Goal: Check status: Check status

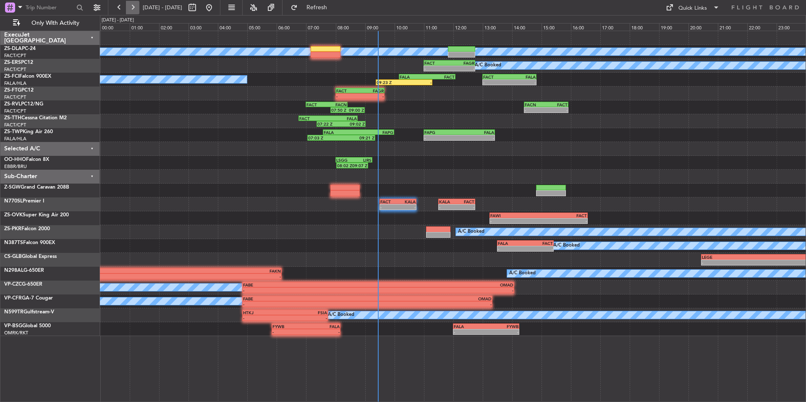
click at [137, 10] on button at bounding box center [132, 7] width 13 height 13
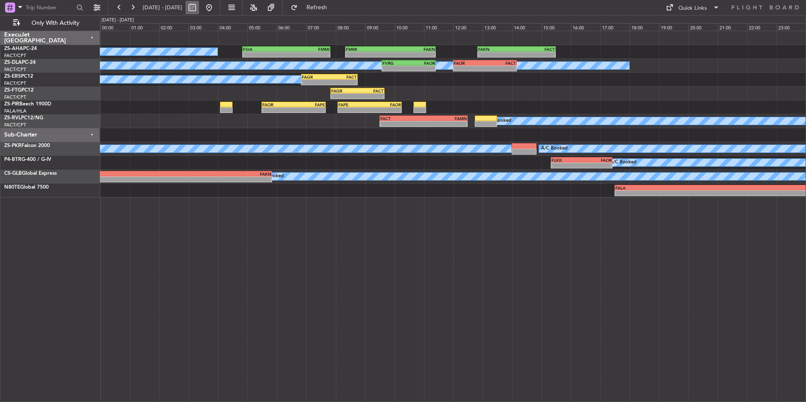
click at [199, 7] on button at bounding box center [192, 7] width 13 height 13
select select "8"
select select "2025"
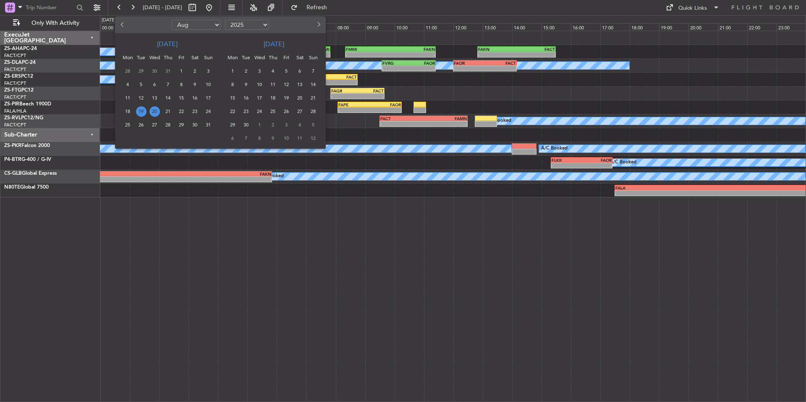
click at [169, 125] on span "28" at bounding box center [168, 125] width 11 height 11
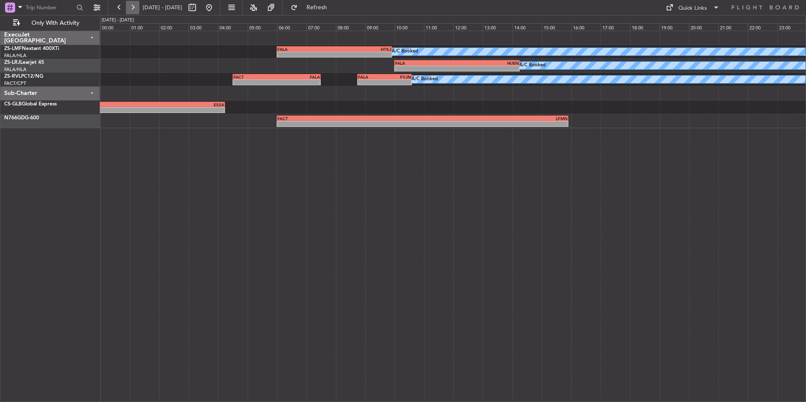
click at [137, 6] on button at bounding box center [132, 7] width 13 height 13
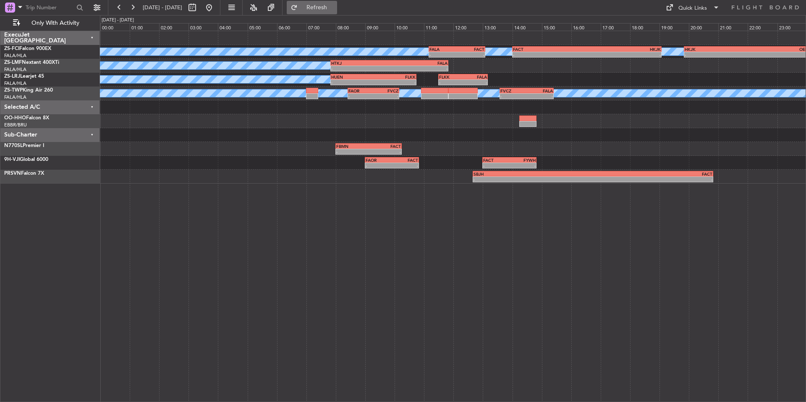
click at [337, 1] on button "Refresh" at bounding box center [312, 7] width 50 height 13
click at [120, 7] on button at bounding box center [119, 7] width 13 height 13
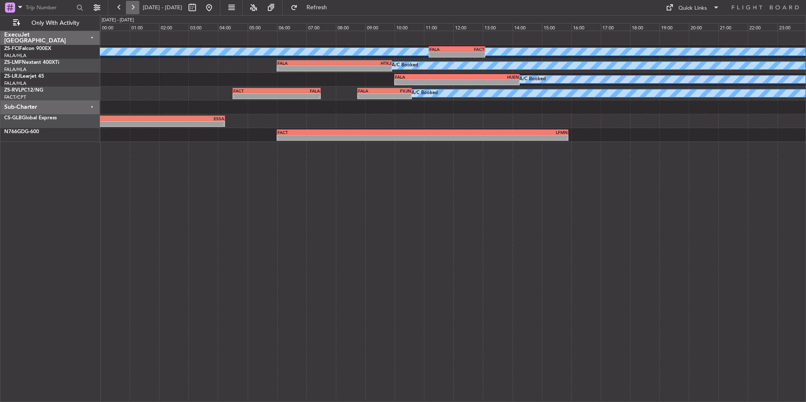
click at [136, 8] on button at bounding box center [132, 7] width 13 height 13
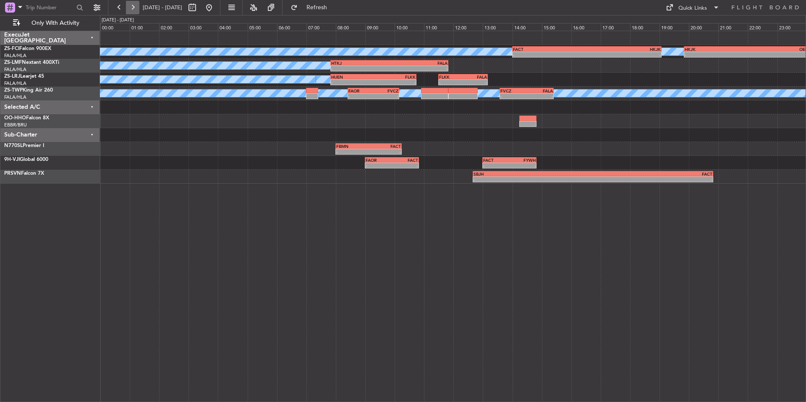
click at [136, 8] on button at bounding box center [132, 7] width 13 height 13
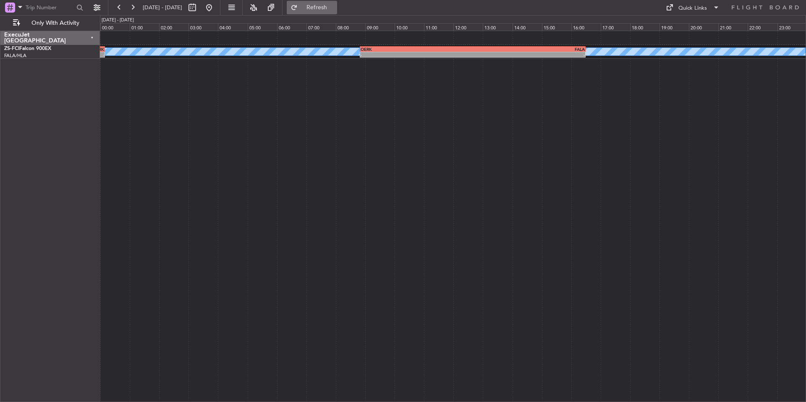
click at [333, 4] on button "Refresh" at bounding box center [312, 7] width 50 height 13
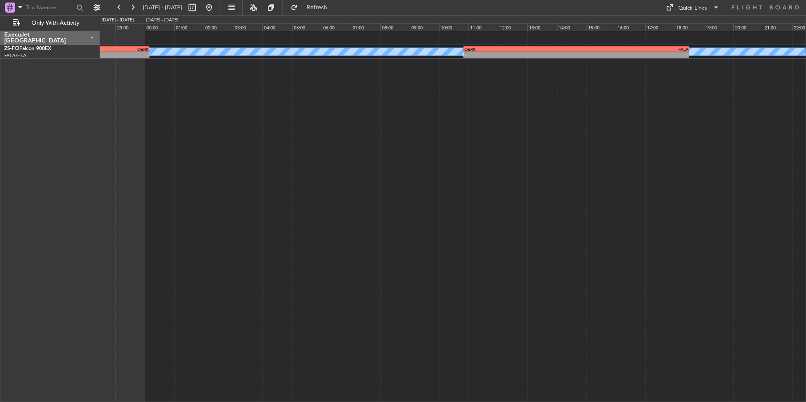
click at [562, 172] on div "A/C Booked A/C Booked - - HKJK 19:50 Z OERK 00:10 Z - - OERK 10:50 Z FALA 18:30…" at bounding box center [453, 216] width 707 height 371
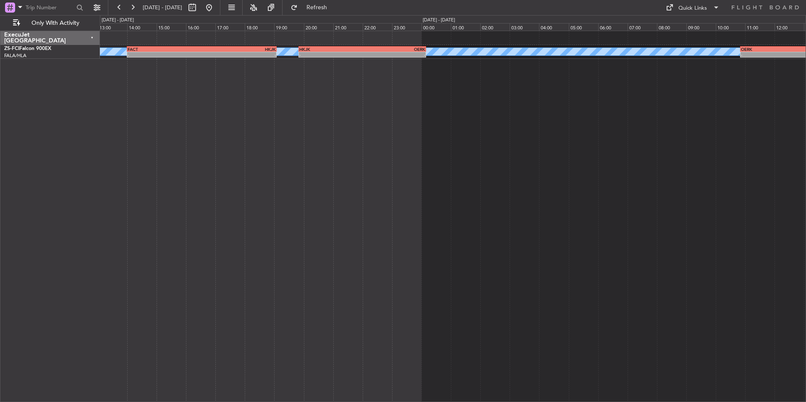
click at [562, 183] on div "A/C Booked A/C Booked - - HKJK 19:50 Z OERK 00:10 Z - - OERK 10:50 Z FALA 18:30…" at bounding box center [453, 216] width 707 height 371
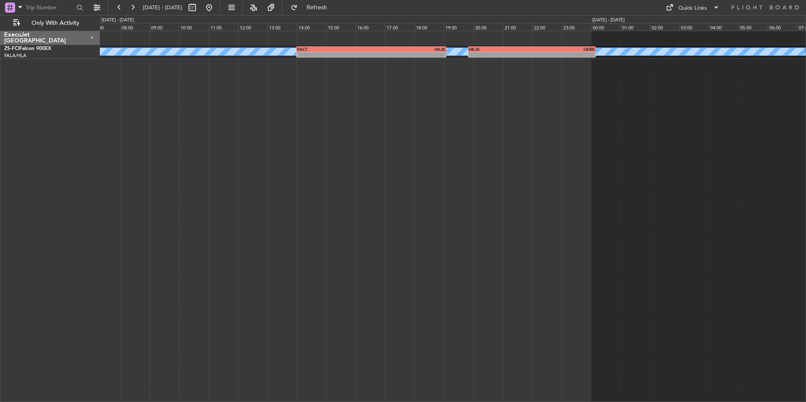
click at [490, 188] on div "A/C Booked A/C Booked - - HKJK 19:50 Z OERK 00:10 Z FACT 14:00 Z HKJK 19:05 Z -…" at bounding box center [453, 216] width 707 height 371
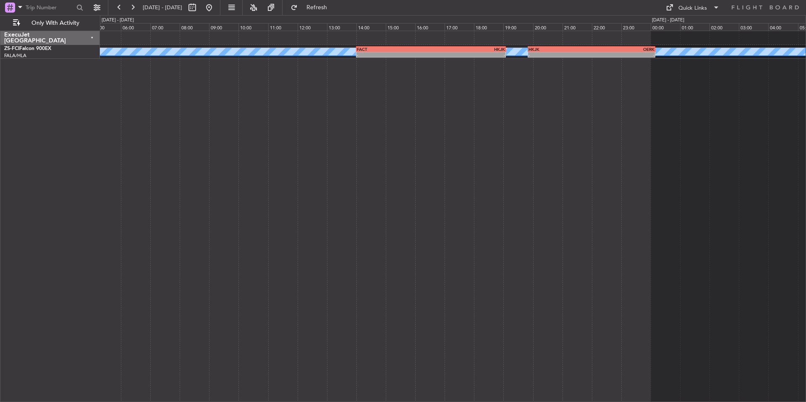
click at [613, 194] on div "A/C Booked A/C Booked - - HKJK 19:50 Z OERK 00:10 Z FACT 14:00 Z HKJK 19:05 Z -…" at bounding box center [453, 216] width 707 height 371
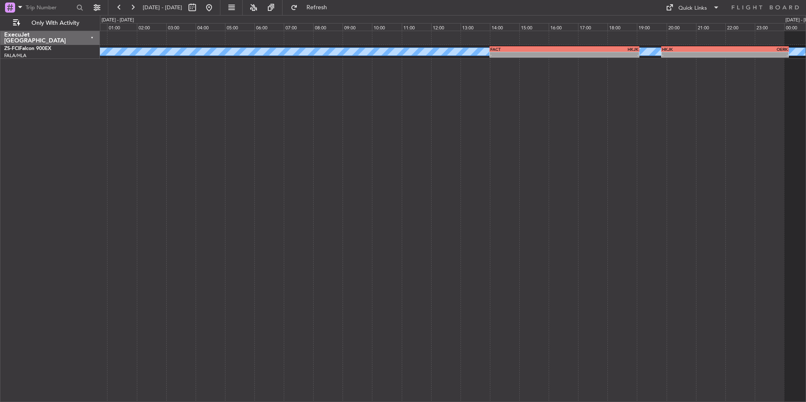
click at [573, 198] on div "A/C Booked A/C Booked - - HKJK 19:50 Z OERK 00:10 Z FACT 14:00 Z HKJK 19:05 Z -…" at bounding box center [453, 216] width 707 height 371
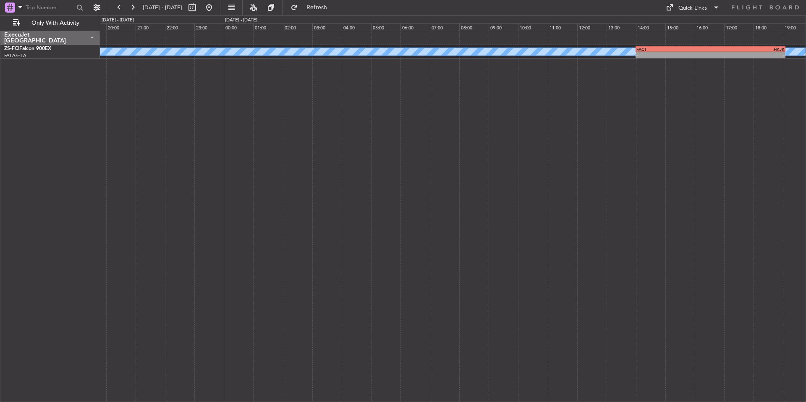
click at [550, 194] on div "A/C Booked A/C Booked FACT 14:00 Z HKJK 19:05 Z - - HKJK 19:50 Z OERK 00:10 Z -…" at bounding box center [453, 216] width 707 height 371
click at [556, 200] on div "A/C Booked A/C Booked FALA 11:10 Z FACT 13:05 Z - - - - FACT 14:00 Z HKJK 19:05…" at bounding box center [453, 216] width 707 height 371
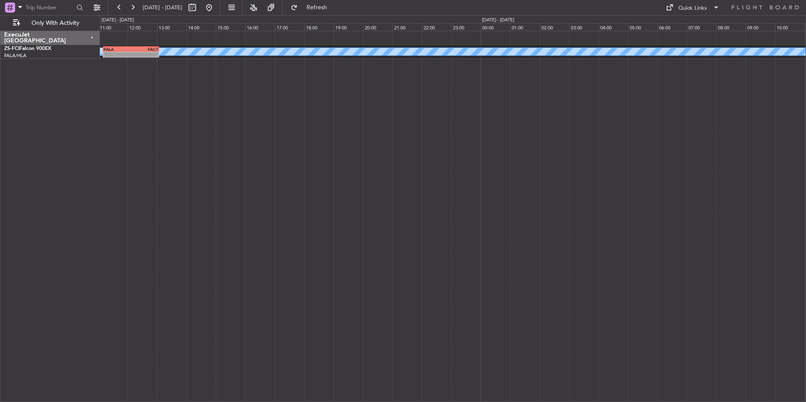
click at [543, 197] on div "A/C Booked A/C Booked FALA 11:10 Z FACT 13:05 Z - - - - FACT 14:00 Z HKJK 19:05…" at bounding box center [453, 216] width 707 height 371
click at [536, 189] on div "A/C Booked A/C Booked FALA 11:10 Z FACT 13:05 Z - -" at bounding box center [453, 216] width 707 height 371
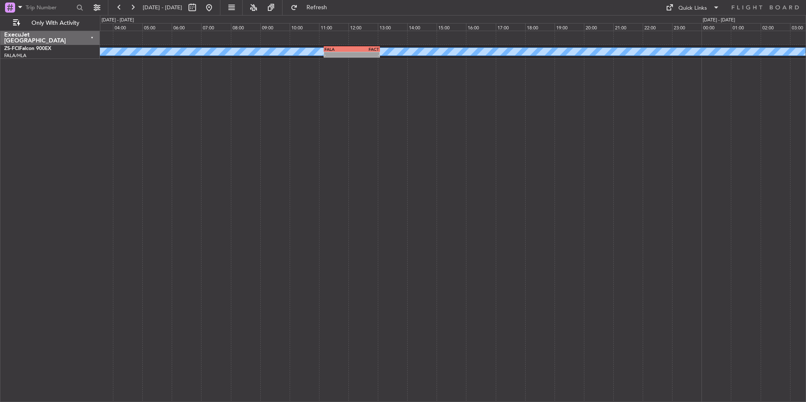
click at [532, 193] on div "A/C Booked A/C Booked FALA 11:10 Z FACT 13:05 Z - -" at bounding box center [453, 216] width 707 height 371
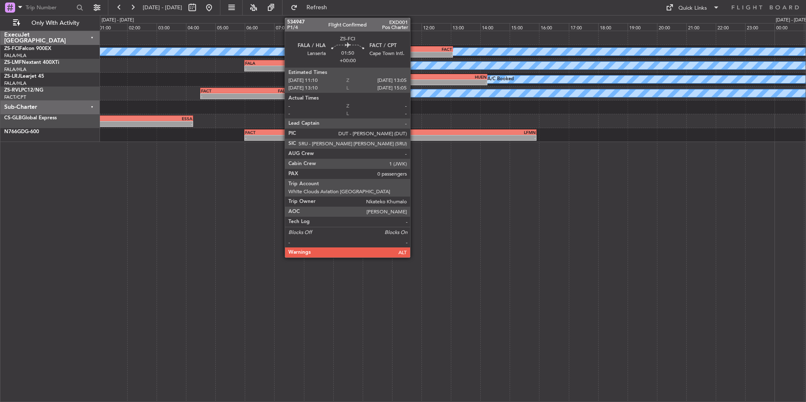
click at [414, 50] on div "FALA" at bounding box center [411, 49] width 27 height 5
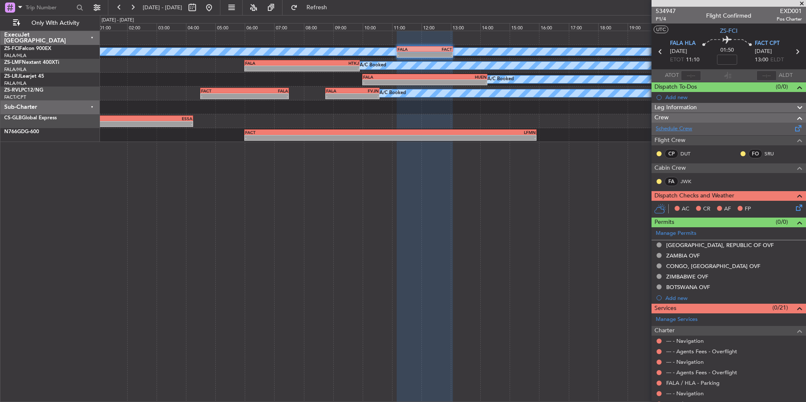
click at [686, 128] on link "Schedule Crew" at bounding box center [674, 129] width 37 height 8
click at [679, 127] on link "Schedule Crew" at bounding box center [674, 129] width 37 height 8
click at [130, 9] on button at bounding box center [132, 7] width 13 height 13
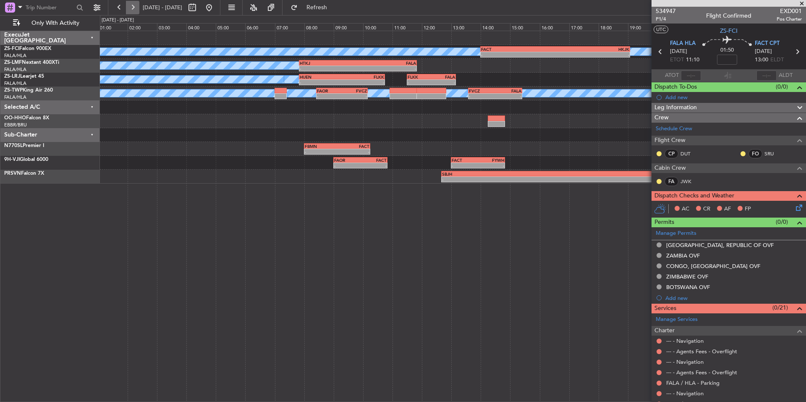
click at [130, 9] on button at bounding box center [132, 7] width 13 height 13
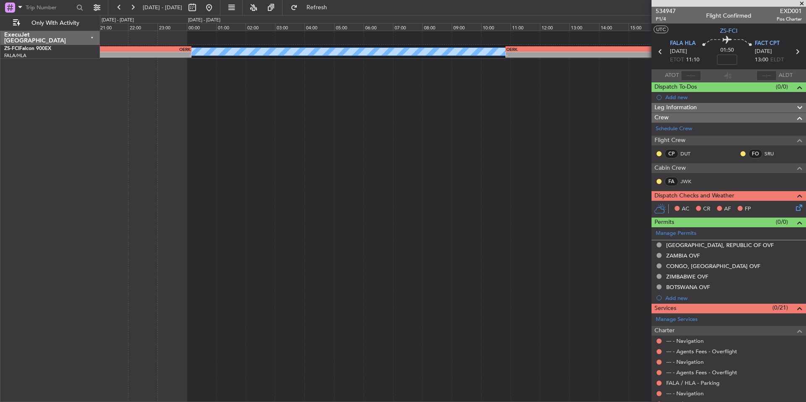
click at [301, 115] on div "A/C Booked A/C Booked - - OERK 10:50 Z FALA 18:30 Z HKJK 19:50 Z OERK 00:10 Z -…" at bounding box center [453, 216] width 707 height 371
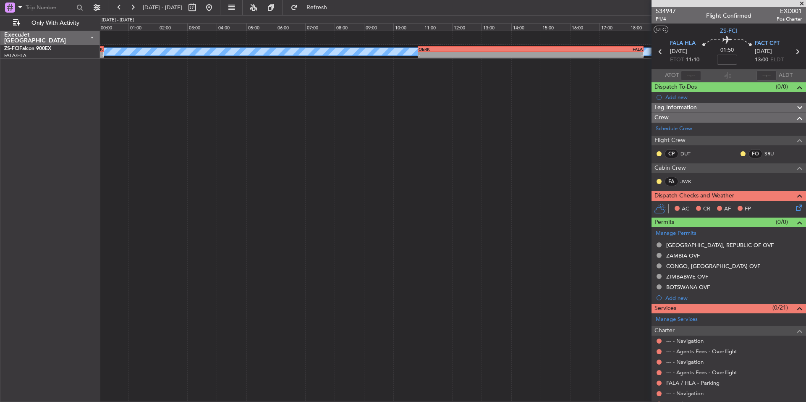
click at [258, 151] on div "A/C Booked A/C Booked - - HKJK 19:50 Z OERK 00:10 Z - - OERK 10:50 Z FALA 18:30…" at bounding box center [453, 216] width 707 height 371
click at [288, 184] on div "A/C Booked A/C Booked - - OERK 10:50 Z FALA 18:30 Z HKJK 19:50 Z OERK 00:10 Z -…" at bounding box center [453, 216] width 707 height 371
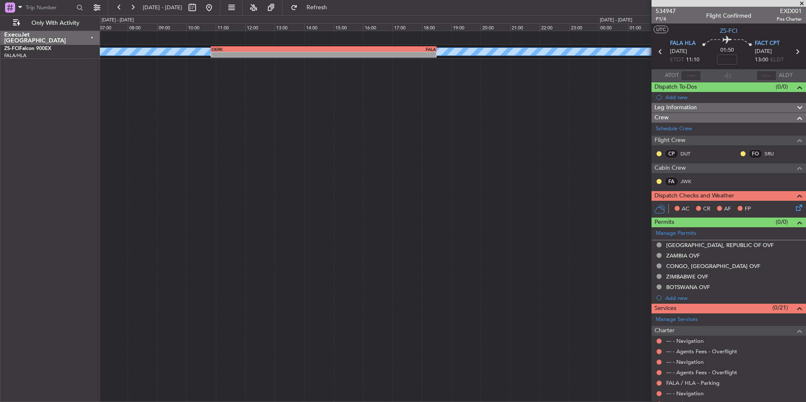
click at [800, 5] on span at bounding box center [802, 4] width 8 height 8
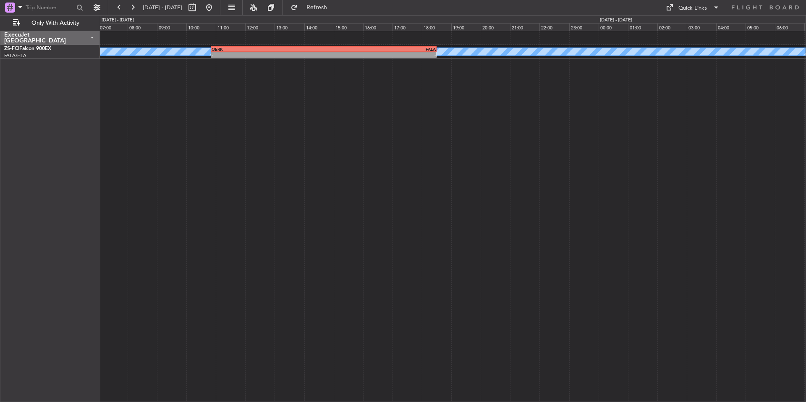
click at [620, 162] on div "A/C Booked A/C Booked - - OERK 10:50 Z FALA 18:30 Z" at bounding box center [453, 216] width 707 height 371
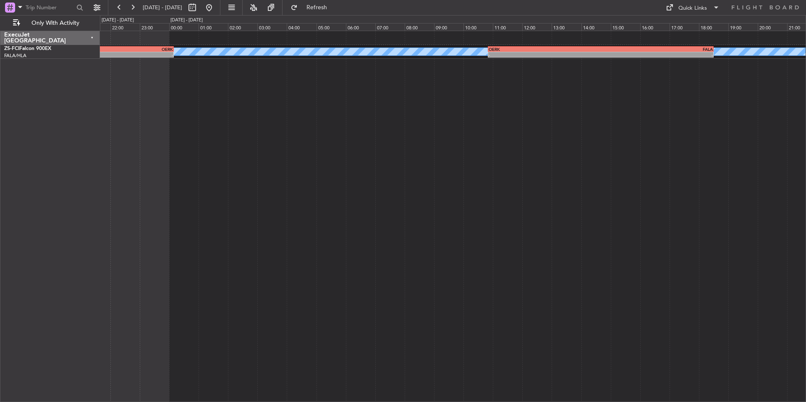
click at [551, 170] on div "A/C Booked A/C Booked - - OERK 10:50 Z FALA 18:30 Z HKJK 19:50 Z OERK 00:10 Z -…" at bounding box center [453, 216] width 707 height 371
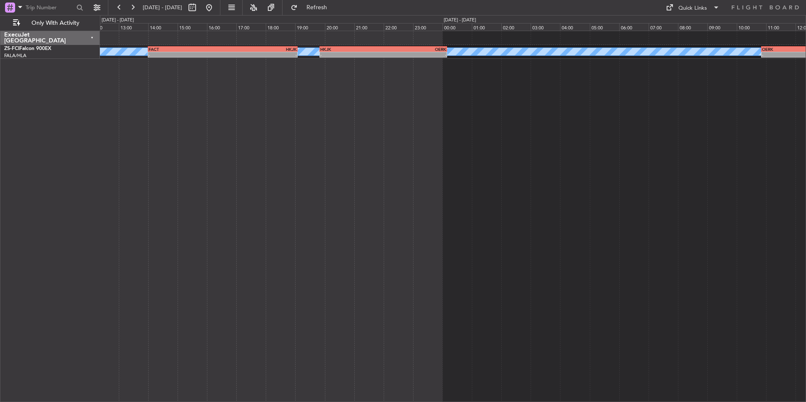
click at [426, 180] on div "A/C Booked A/C Booked - - OERK 10:50 Z FALA 18:30 Z HKJK 19:50 Z OERK 00:10 Z -…" at bounding box center [453, 216] width 707 height 371
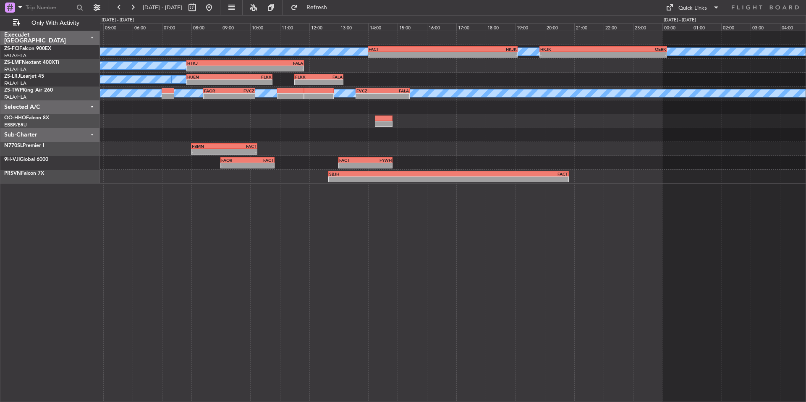
click at [368, 100] on div "A/C Booked A/C Booked HKJK 19:50 Z OERK 00:10 Z - - FACT 14:00 Z HKJK 19:05 Z -…" at bounding box center [453, 107] width 706 height 152
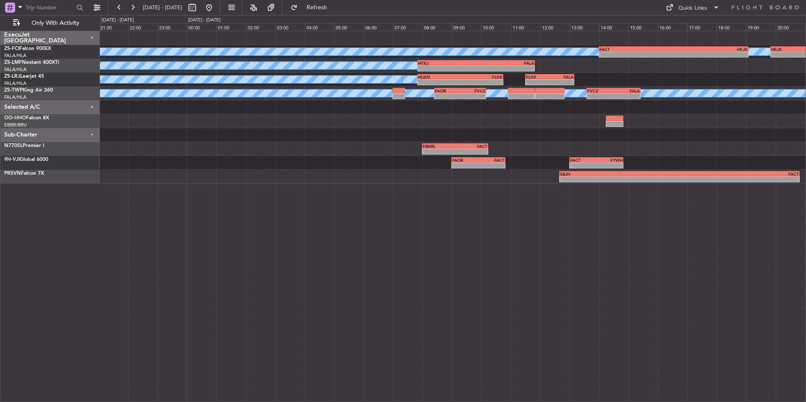
click at [381, 108] on div at bounding box center [453, 107] width 706 height 14
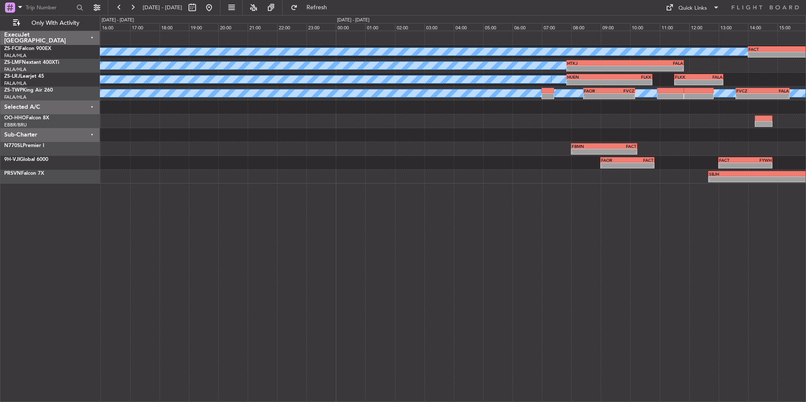
click at [452, 147] on div "A/C Booked A/C Booked FACT 14:00 Z HKJK 19:05 Z - - HKJK 19:50 Z OERK 00:10 Z -…" at bounding box center [453, 107] width 706 height 152
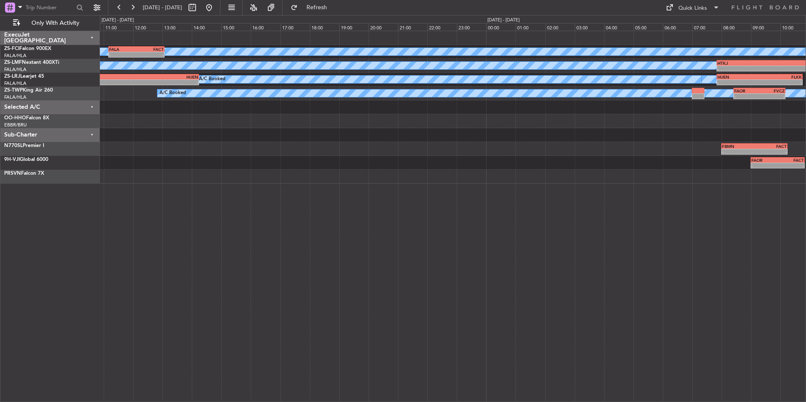
click at [443, 153] on div "- - FBMN 08:00 Z FACT 10:15 Z" at bounding box center [453, 149] width 706 height 14
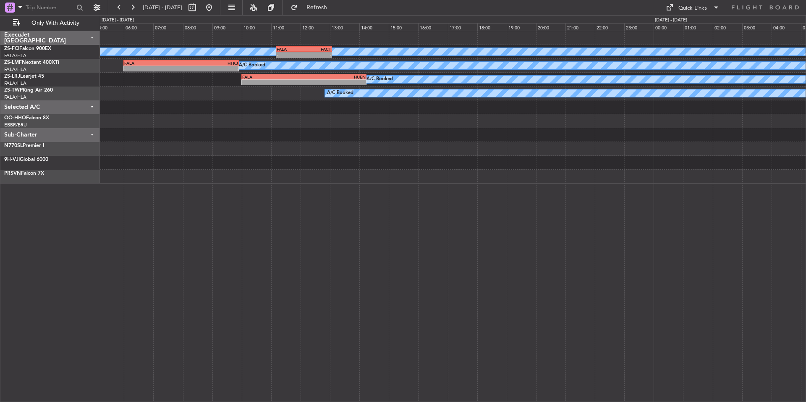
click at [395, 153] on div "- - FBMN 08:00 Z FACT 10:15 Z" at bounding box center [453, 149] width 706 height 14
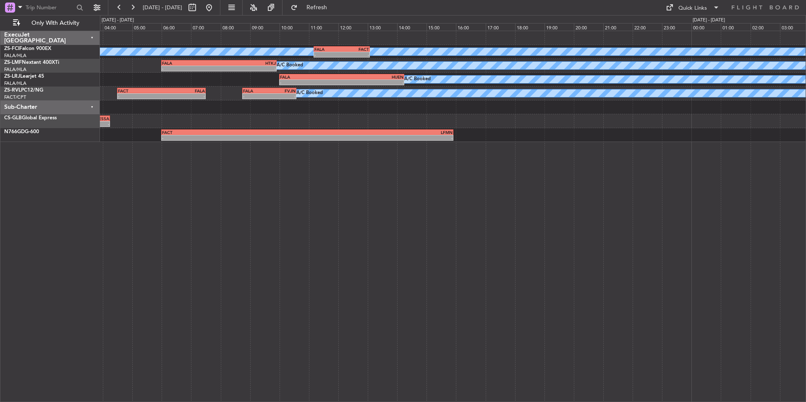
click at [363, 219] on div "A/C Booked A/C Booked FALA 11:10 Z FACT 13:05 Z - - A/C Booked A/C Booked - - F…" at bounding box center [453, 216] width 707 height 371
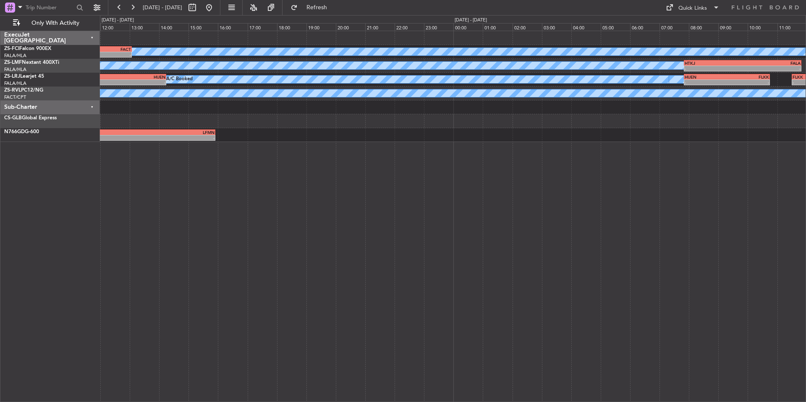
click at [358, 231] on div "A/C Booked A/C Booked FALA 11:10 Z FACT 13:05 Z - - - - FACT 14:00 Z HKJK 19:05…" at bounding box center [453, 216] width 707 height 371
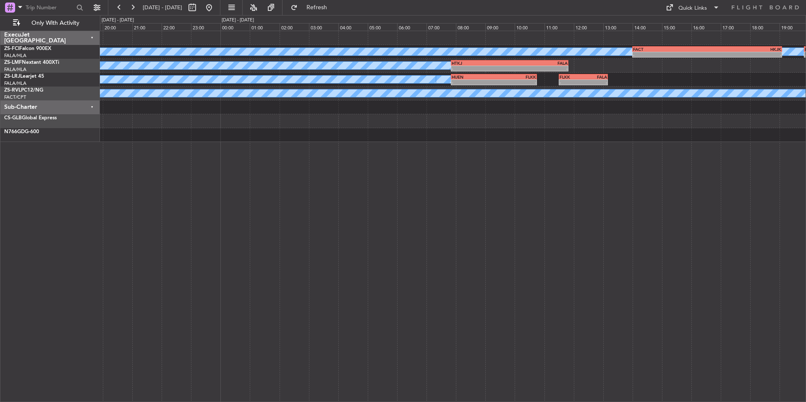
click at [415, 235] on div "A/C Booked A/C Booked - - FACT 14:00 Z HKJK 19:05 Z HKJK 19:50 Z OERK 00:10 Z -…" at bounding box center [453, 216] width 707 height 371
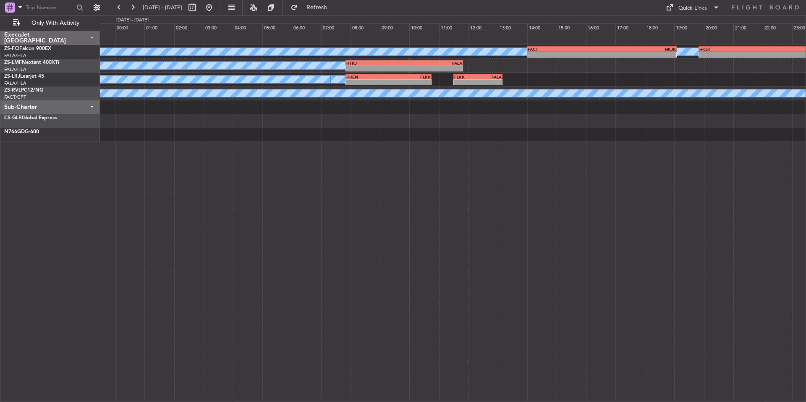
click at [487, 233] on div "A/C Booked A/C Booked - - FACT 14:00 Z HKJK 19:05 Z HKJK 19:50 Z OERK 00:10 Z -…" at bounding box center [453, 216] width 707 height 371
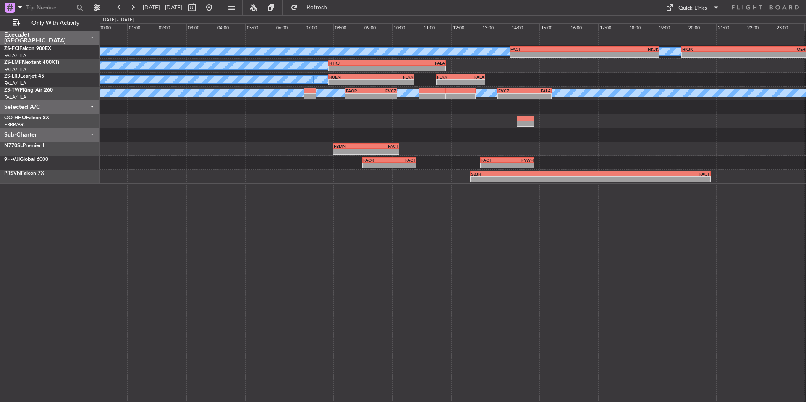
click at [431, 143] on div "A/C Booked A/C Booked - - FACT 14:00 Z HKJK 19:05 Z HKJK 19:50 Z OERK 00:10 Z -…" at bounding box center [453, 107] width 706 height 152
click at [504, 115] on div at bounding box center [453, 121] width 706 height 14
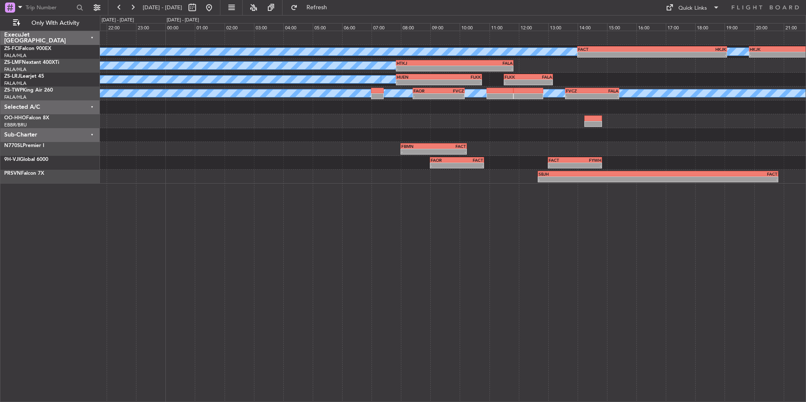
click at [463, 123] on div at bounding box center [453, 121] width 706 height 14
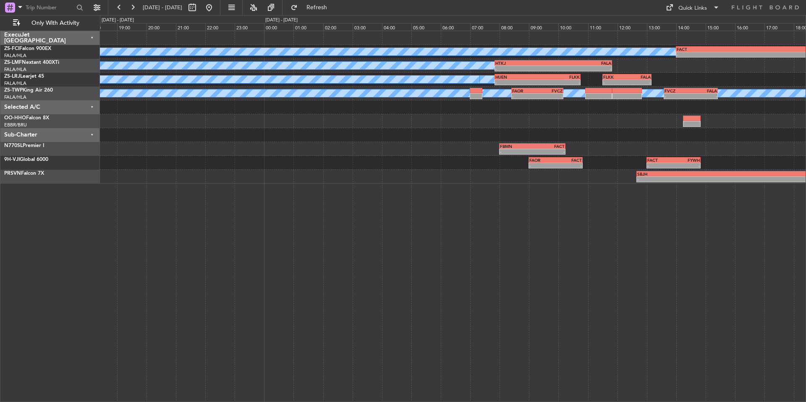
click at [490, 129] on div "A/C Booked A/C Booked - - FACT 14:00 Z HKJK 19:05 Z HKJK 19:50 Z OERK 00:10 Z -…" at bounding box center [453, 107] width 706 height 152
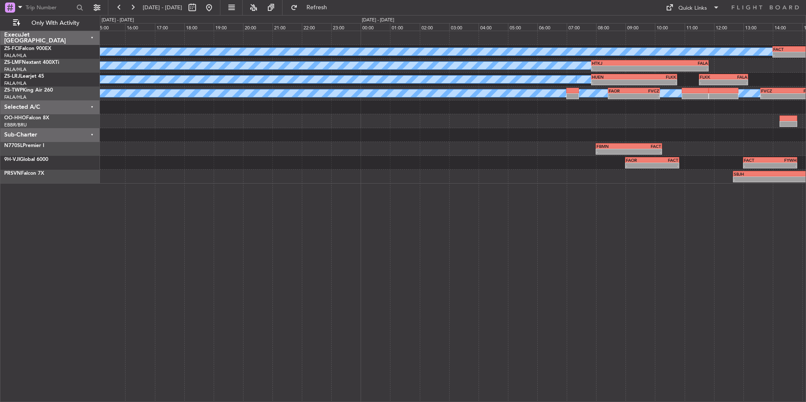
click at [469, 128] on div at bounding box center [453, 121] width 706 height 14
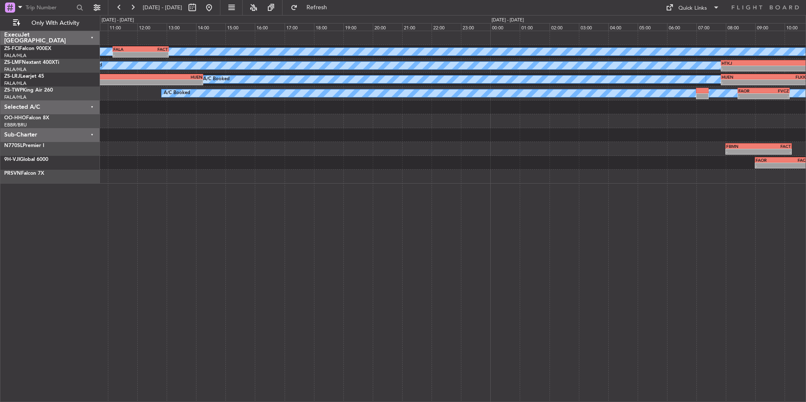
click at [430, 126] on div at bounding box center [453, 121] width 706 height 14
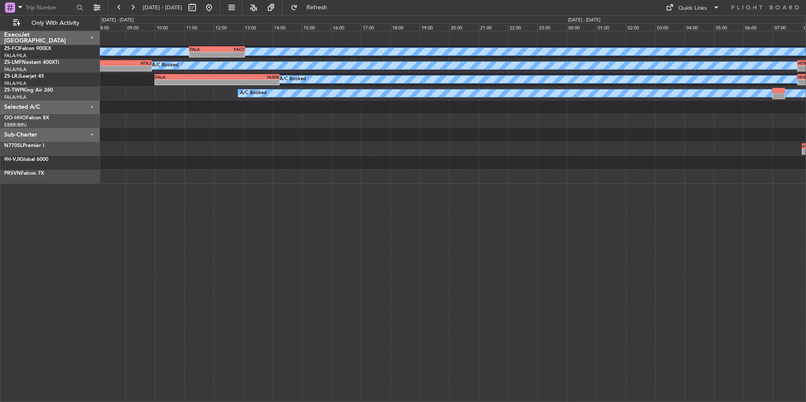
click at [425, 126] on div at bounding box center [453, 121] width 706 height 14
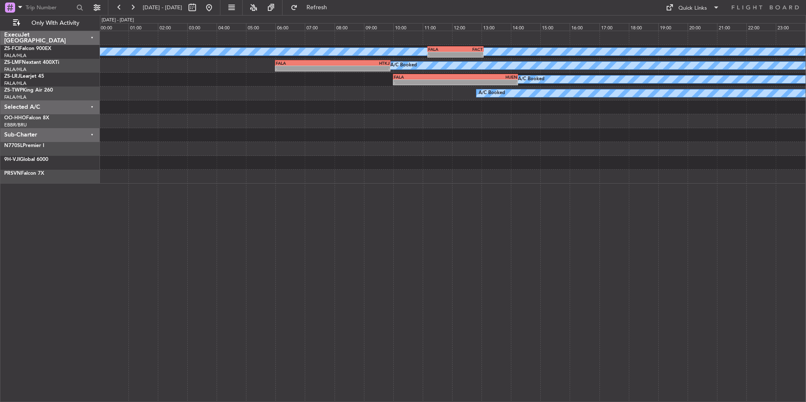
click at [555, 123] on div at bounding box center [453, 121] width 706 height 14
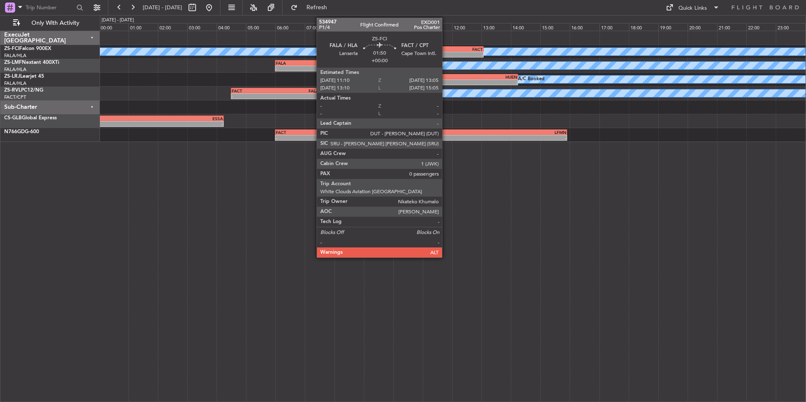
click at [446, 52] on div "-" at bounding box center [441, 54] width 27 height 5
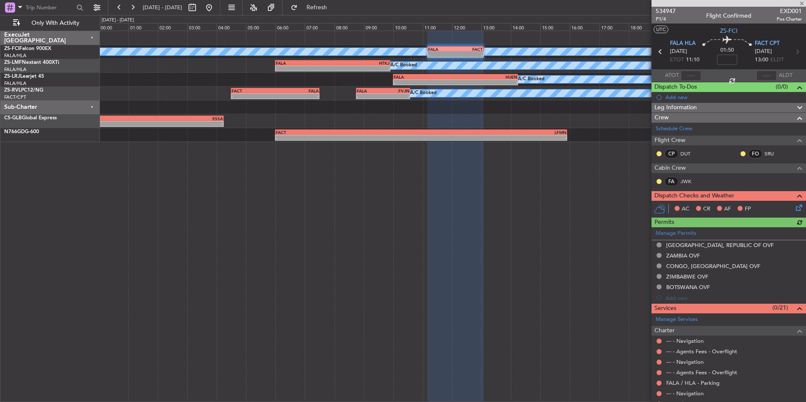
click at [722, 61] on input at bounding box center [727, 60] width 20 height 10
type input "-00:20"
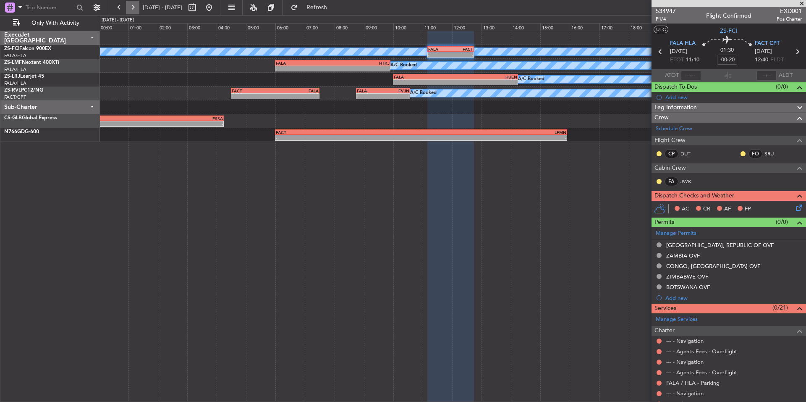
click at [132, 3] on button at bounding box center [132, 7] width 13 height 13
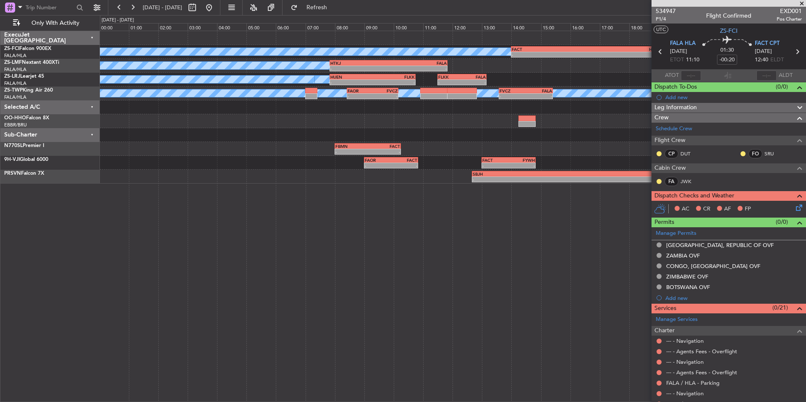
click at [804, 4] on span at bounding box center [802, 4] width 8 height 8
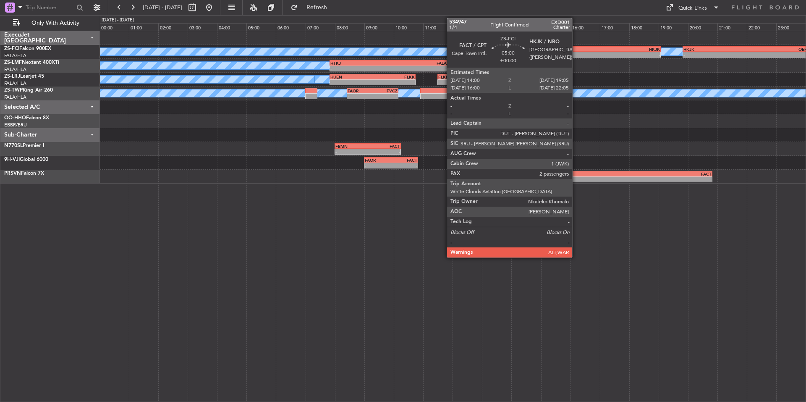
click at [576, 52] on div "- -" at bounding box center [586, 55] width 150 height 6
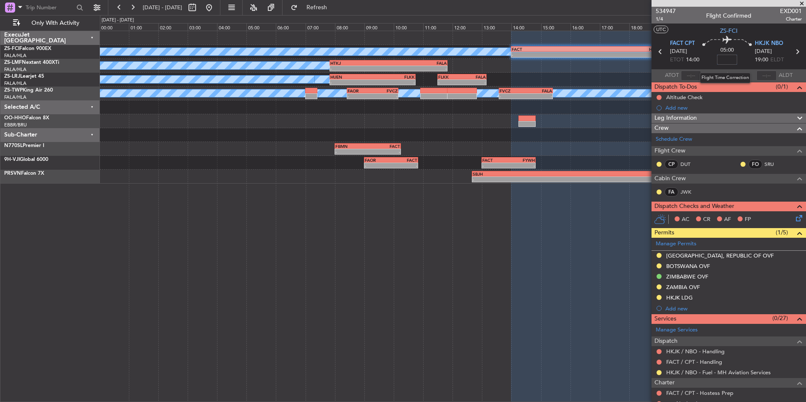
click at [731, 58] on input at bounding box center [727, 60] width 20 height 10
type input "-00:30"
click at [800, 3] on span at bounding box center [802, 4] width 8 height 8
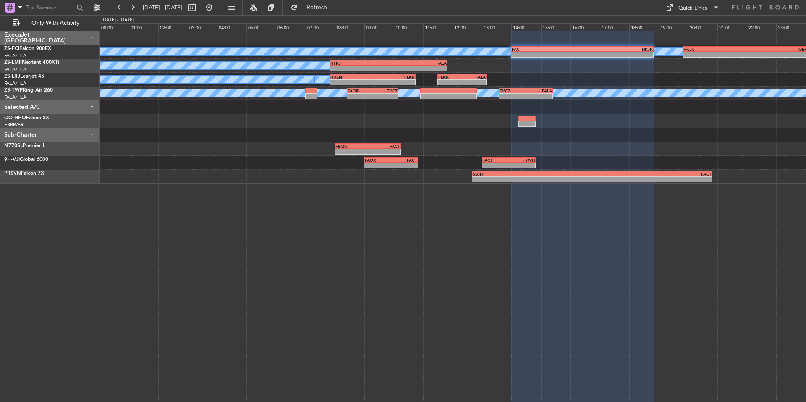
type input "0"
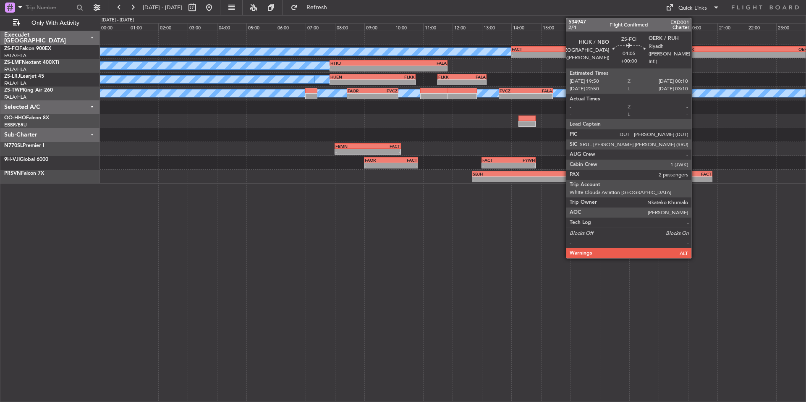
click at [696, 53] on div "-" at bounding box center [715, 54] width 63 height 5
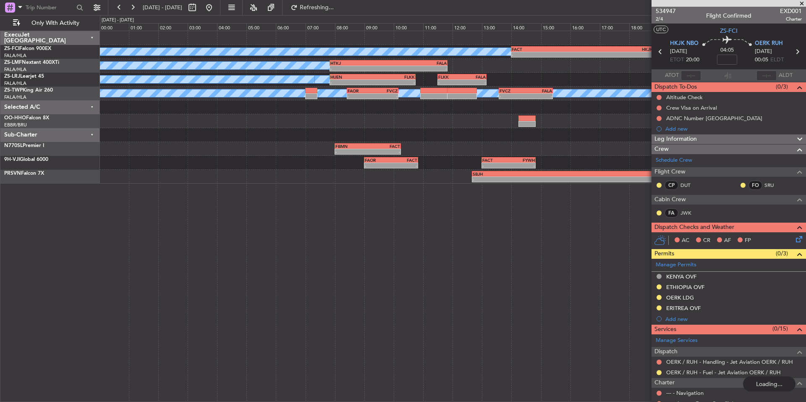
click at [802, 3] on span at bounding box center [802, 4] width 8 height 8
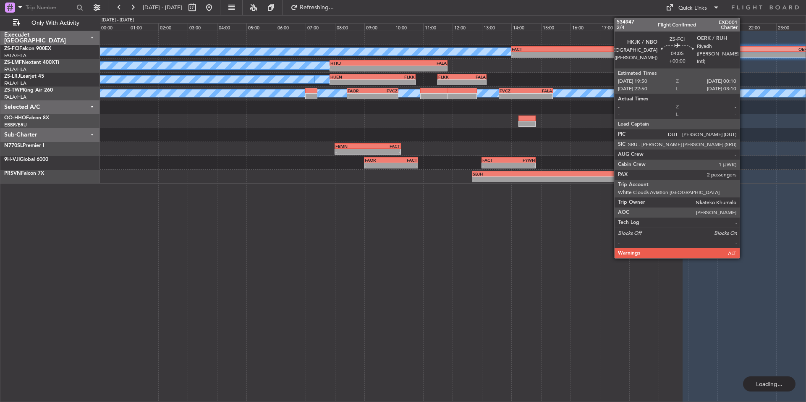
click at [744, 49] on div "HKJK" at bounding box center [715, 49] width 63 height 5
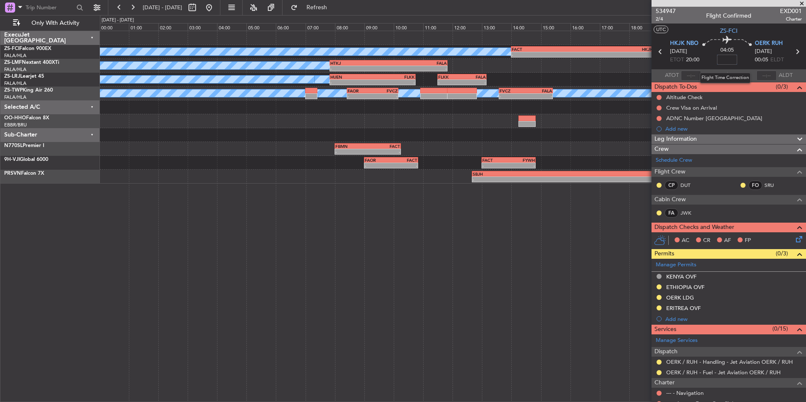
click at [722, 60] on input at bounding box center [727, 60] width 20 height 10
type input "-00:25"
click at [802, 3] on span at bounding box center [802, 4] width 8 height 8
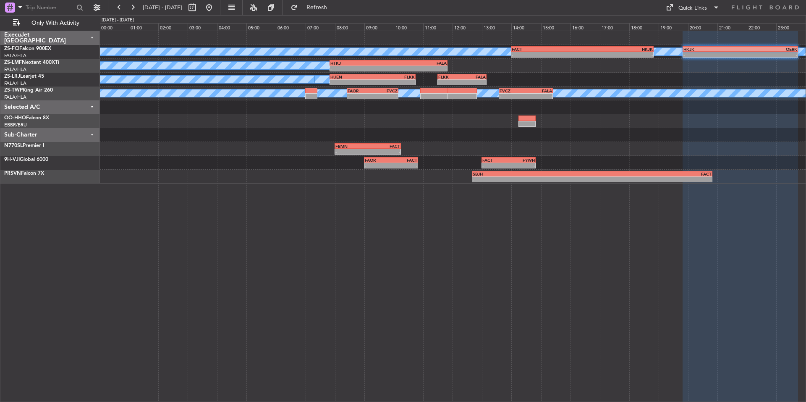
type input "0"
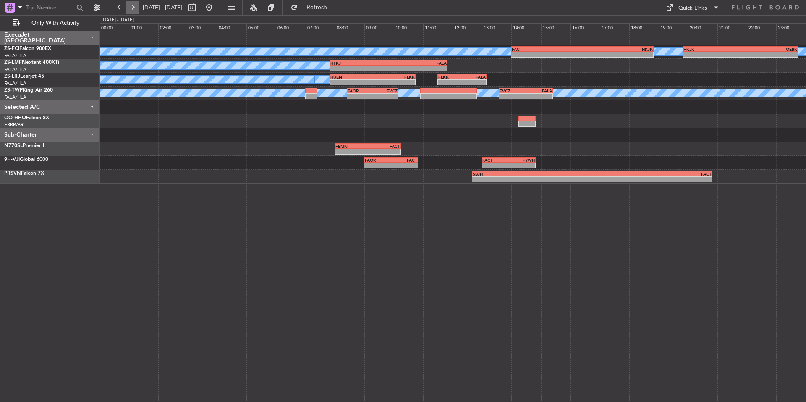
click at [132, 8] on button at bounding box center [132, 7] width 13 height 13
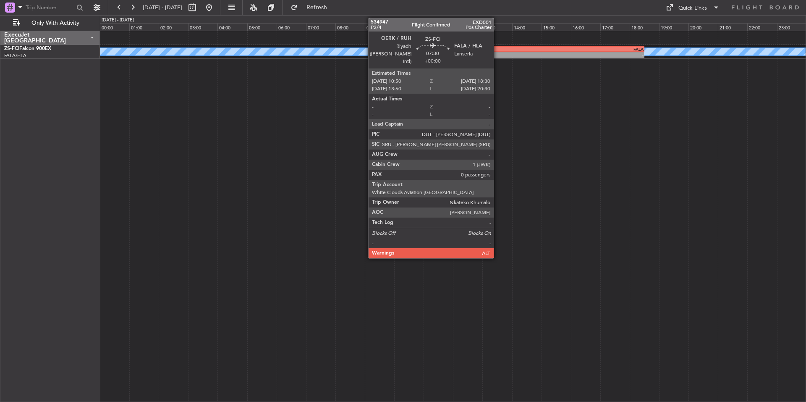
click at [498, 51] on div "OERK 10:50 Z FALA 18:30 Z" at bounding box center [532, 49] width 226 height 6
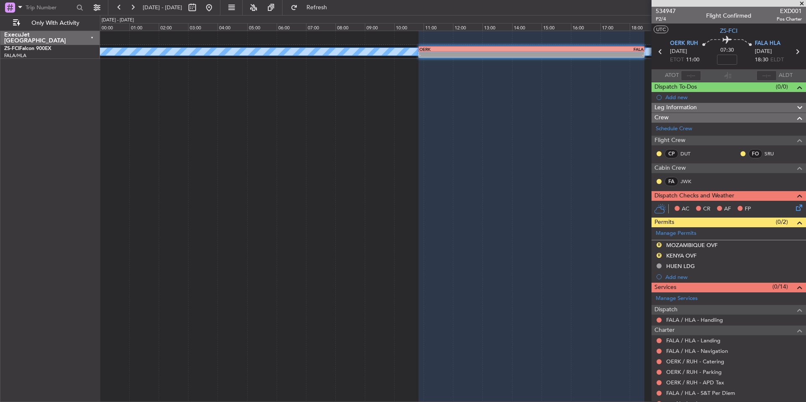
click at [801, 4] on span at bounding box center [802, 4] width 8 height 8
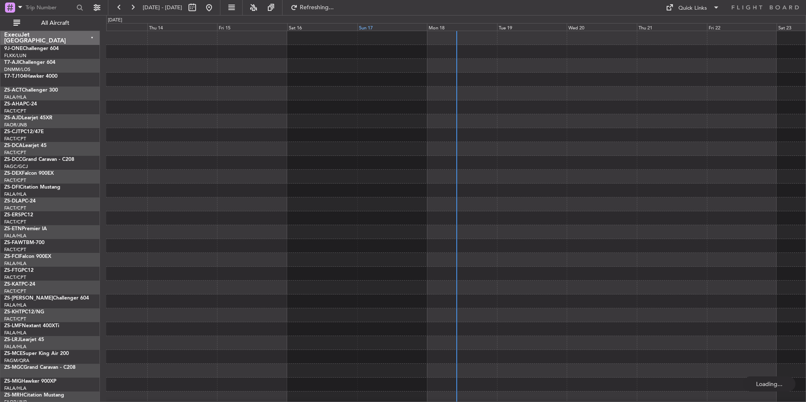
click at [384, 30] on div "Sun 17" at bounding box center [392, 27] width 70 height 8
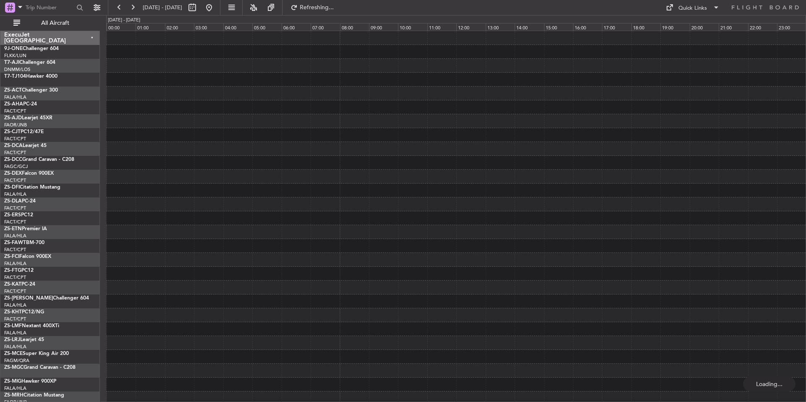
click at [92, 21] on fb-activity-button "All Aircraft" at bounding box center [53, 22] width 89 height 13
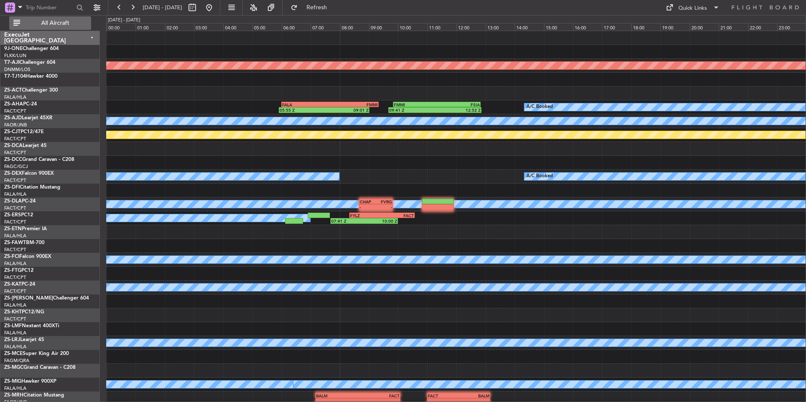
click at [89, 21] on button "All Aircraft" at bounding box center [50, 22] width 82 height 13
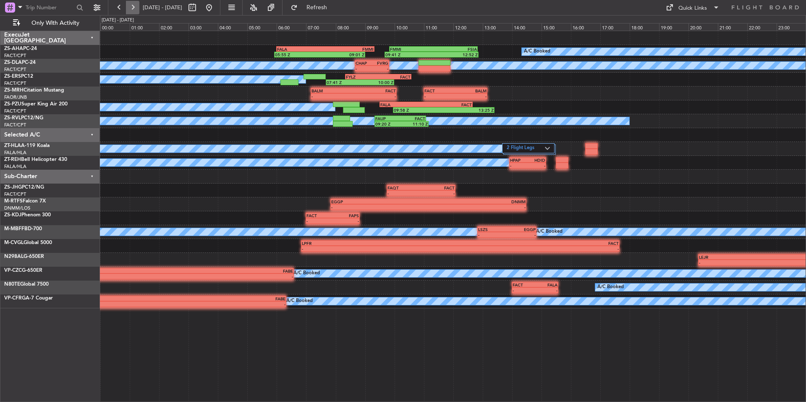
click at [134, 8] on button at bounding box center [132, 7] width 13 height 13
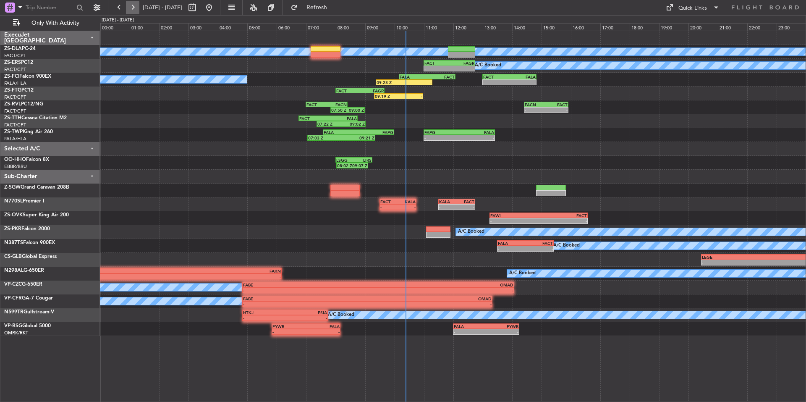
click at [132, 8] on button at bounding box center [132, 7] width 13 height 13
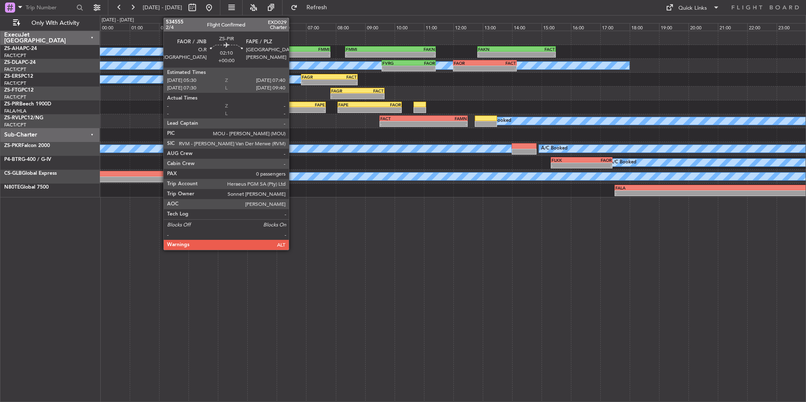
click at [293, 107] on div "- -" at bounding box center [294, 110] width 64 height 6
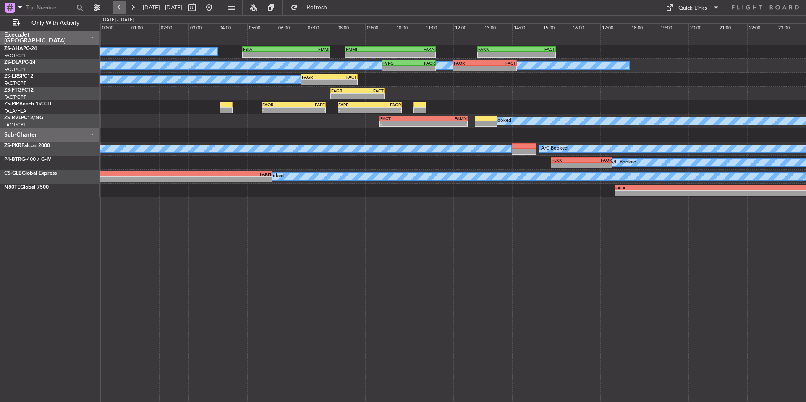
click at [116, 5] on button at bounding box center [119, 7] width 13 height 13
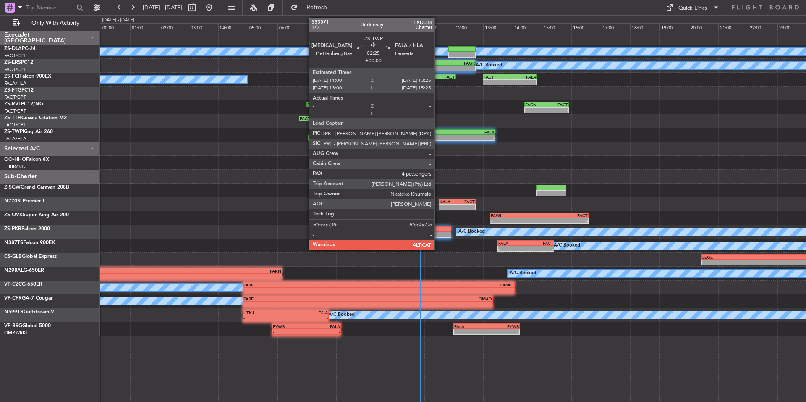
click at [439, 139] on div "-" at bounding box center [442, 137] width 35 height 5
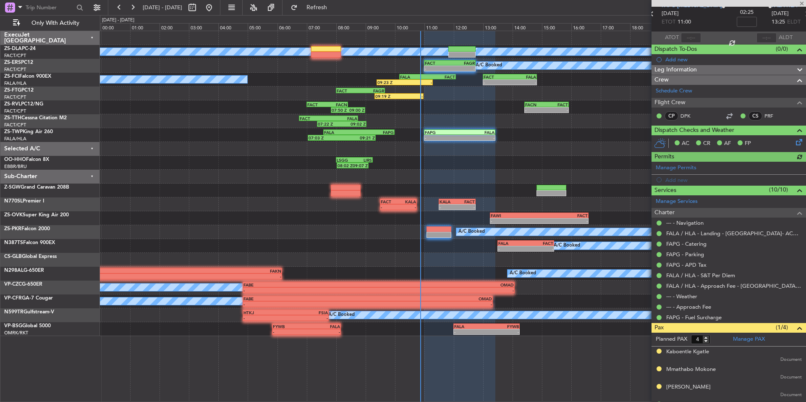
scroll to position [53, 0]
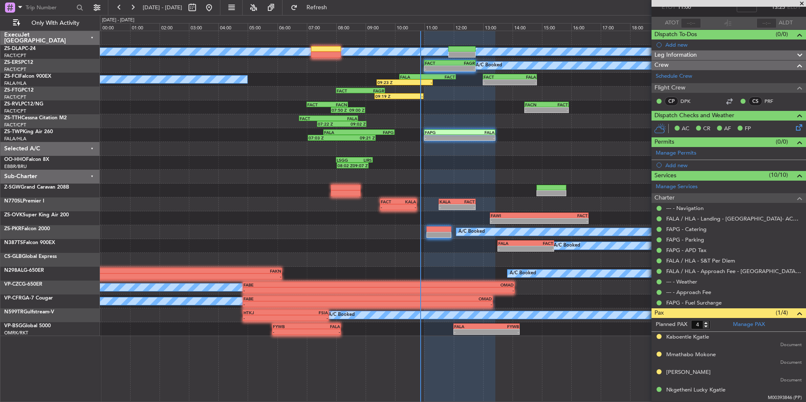
click at [801, 2] on span at bounding box center [802, 4] width 8 height 8
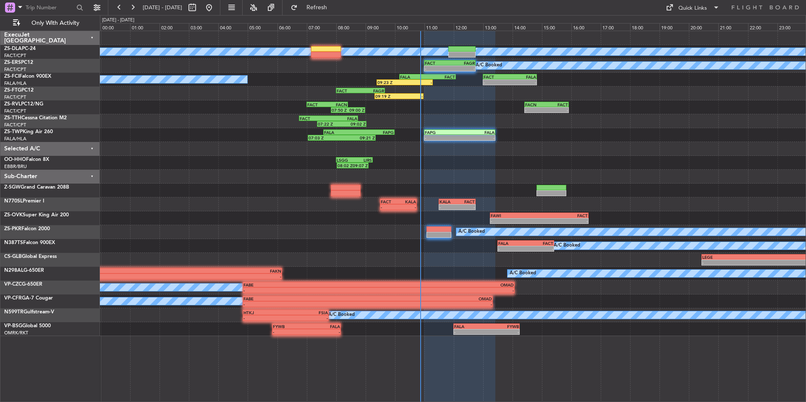
type input "0"
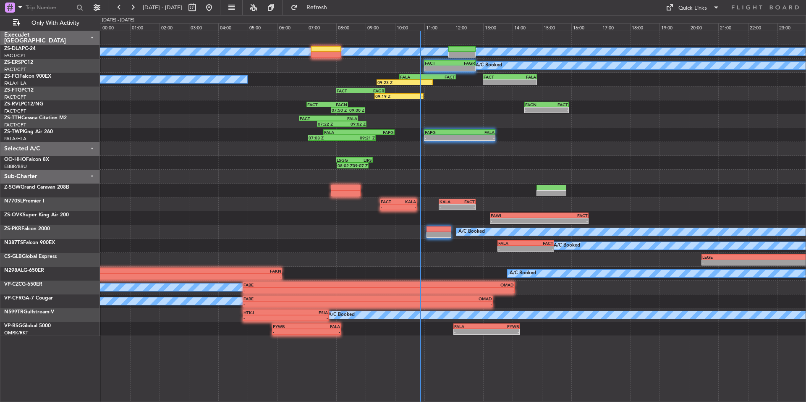
scroll to position [0, 0]
click at [127, 6] on button at bounding box center [132, 7] width 13 height 13
